Goal: Task Accomplishment & Management: Complete application form

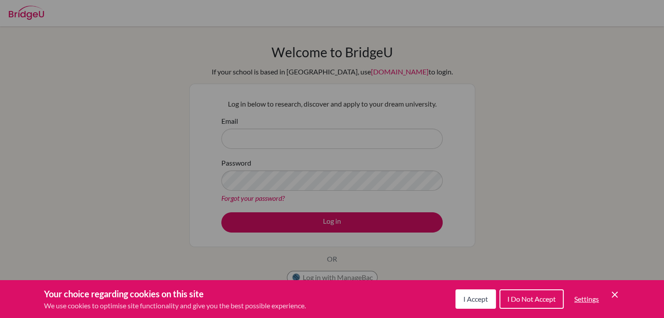
click at [616, 295] on icon "Save and close" at bounding box center [615, 294] width 6 height 6
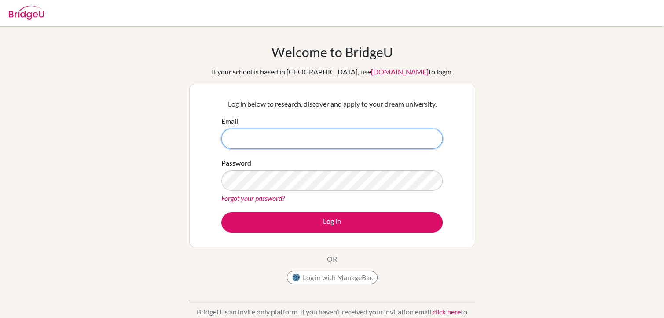
click at [384, 136] on input "Email" at bounding box center [331, 138] width 221 height 20
click at [374, 140] on input "s23-0173" at bounding box center [331, 138] width 221 height 20
type input "[EMAIL_ADDRESS][DOMAIN_NAME]"
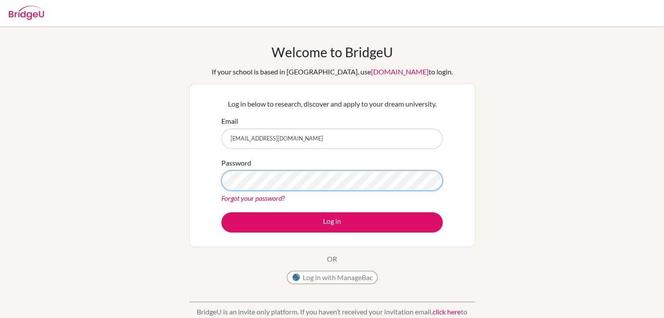
click at [221, 212] on button "Log in" at bounding box center [331, 222] width 221 height 20
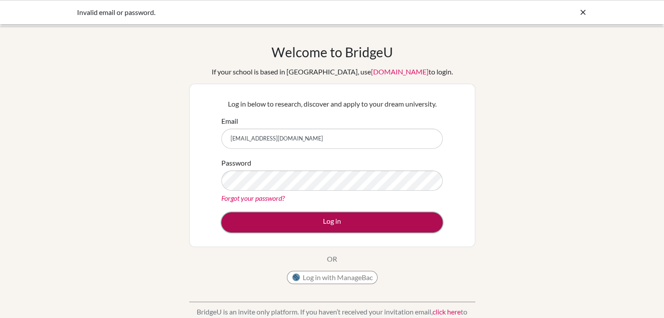
click at [311, 219] on button "Log in" at bounding box center [331, 222] width 221 height 20
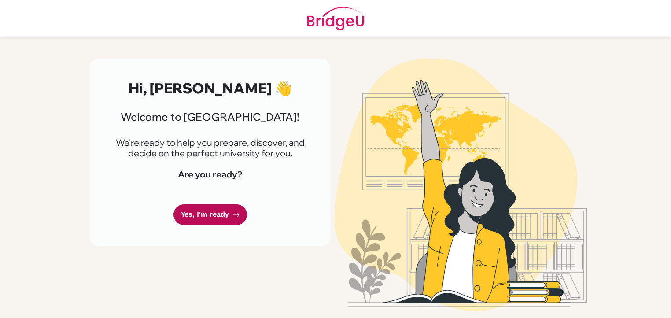
click at [197, 214] on link "Yes, I'm ready" at bounding box center [209, 214] width 73 height 21
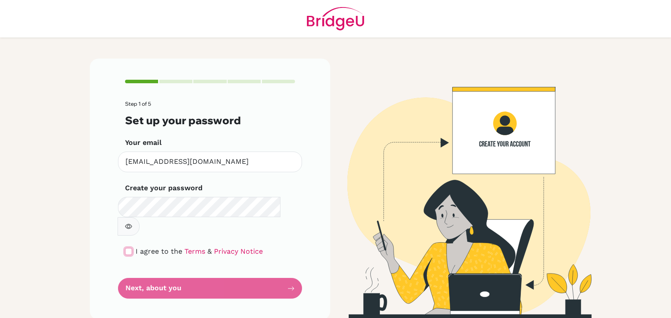
click at [125, 248] on input "checkbox" at bounding box center [128, 251] width 7 height 7
checkbox input "true"
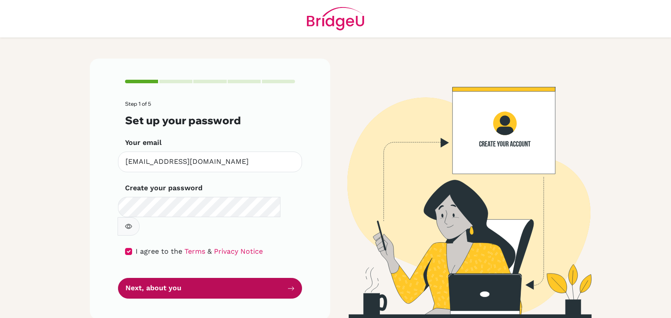
click at [189, 278] on button "Next, about you" at bounding box center [210, 288] width 184 height 21
